Goal: Find contact information: Obtain details needed to contact an individual or organization

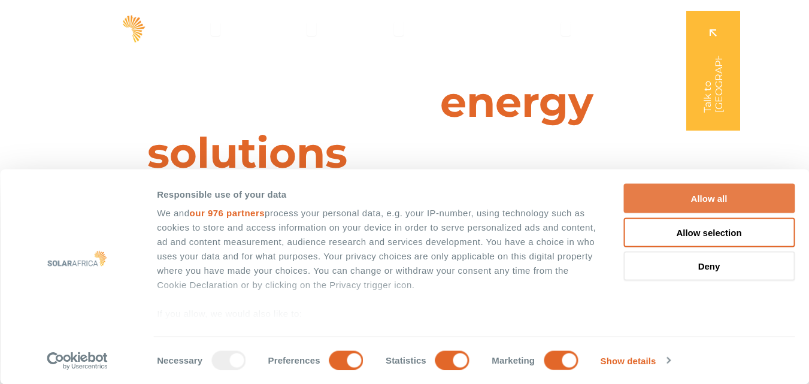
click at [748, 201] on button "Allow all" at bounding box center [709, 198] width 171 height 29
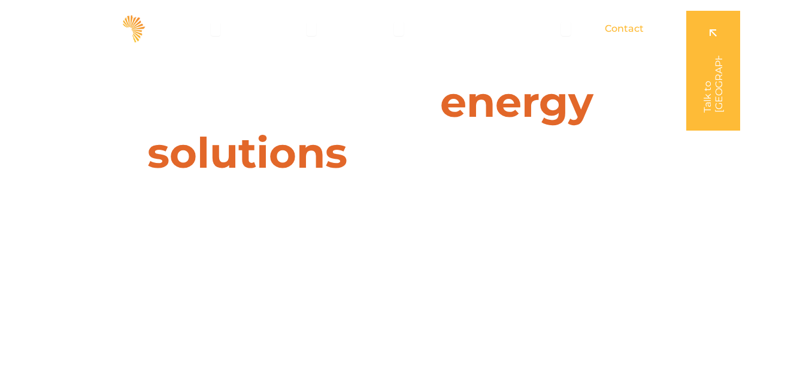
click at [633, 30] on span "Contact" at bounding box center [624, 29] width 39 height 14
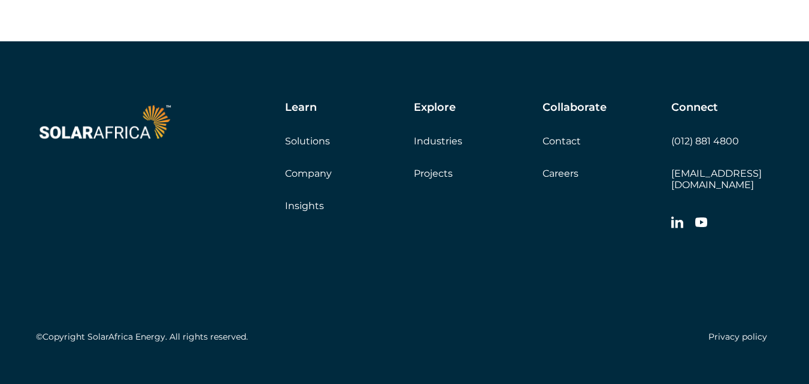
scroll to position [2005, 0]
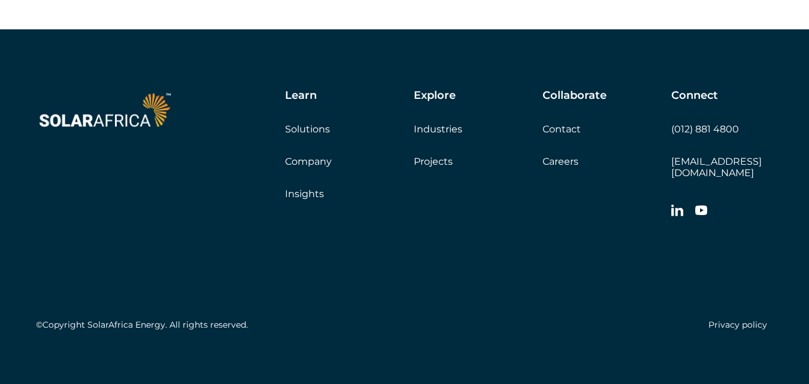
drag, startPoint x: 818, startPoint y: 49, endPoint x: 818, endPoint y: 376, distance: 327.1
drag, startPoint x: 807, startPoint y: 358, endPoint x: 808, endPoint y: 339, distance: 19.2
click at [808, 327] on div "Learn Solutions Company Insights Explore Industries Projects Collaborate Contac…" at bounding box center [404, 212] width 809 height 366
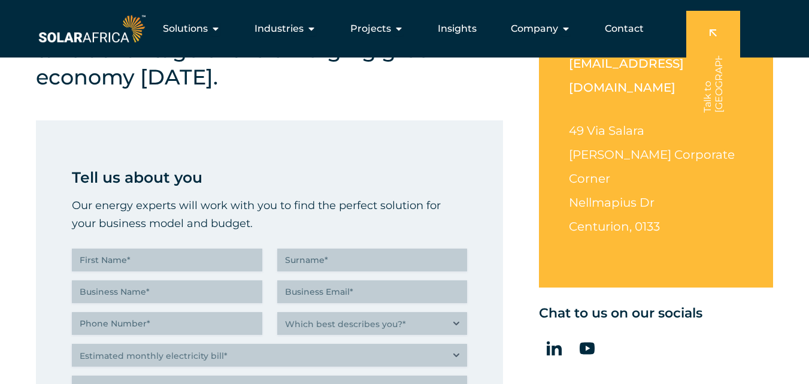
scroll to position [0, 0]
